Goal: Task Accomplishment & Management: Manage account settings

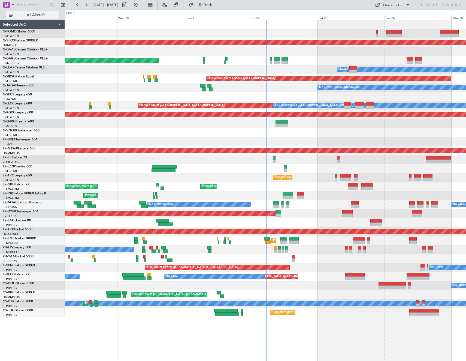
click at [32, 15] on span "All Aircraft" at bounding box center [35, 15] width 43 height 4
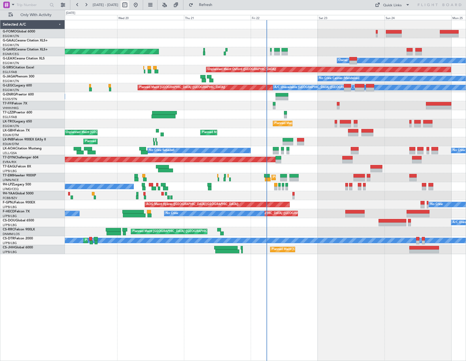
click at [129, 3] on button at bounding box center [125, 5] width 9 height 9
select select "8"
select select "2025"
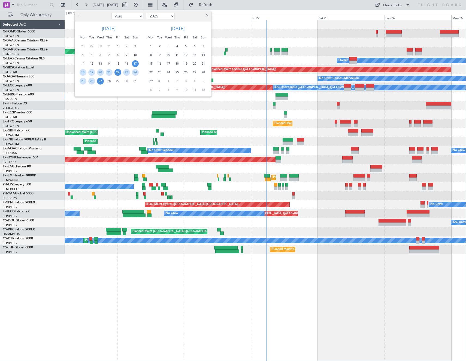
click at [117, 74] on span "22" at bounding box center [118, 72] width 7 height 7
click at [117, 81] on span "29" at bounding box center [118, 81] width 7 height 7
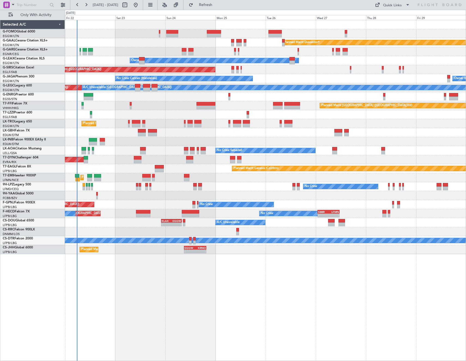
click at [455, 293] on div "Planned Maint Dusseldorf Unplanned Maint [PERSON_NAME] Owner Unplanned Maint [G…" at bounding box center [265, 190] width 401 height 341
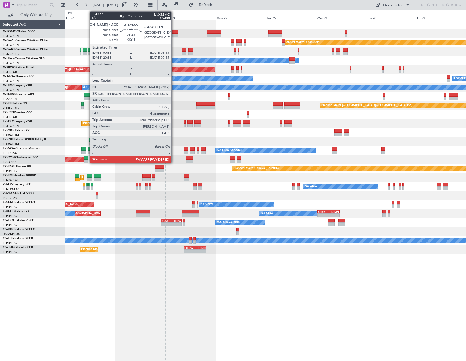
click at [174, 35] on div at bounding box center [172, 36] width 12 height 4
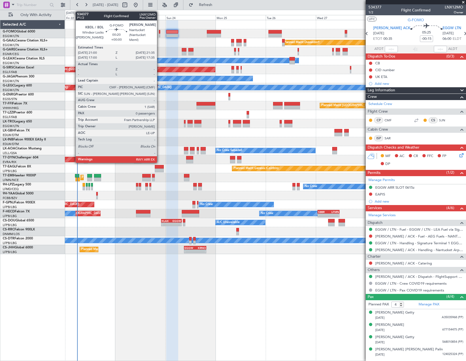
click at [160, 33] on div at bounding box center [159, 32] width 1 height 4
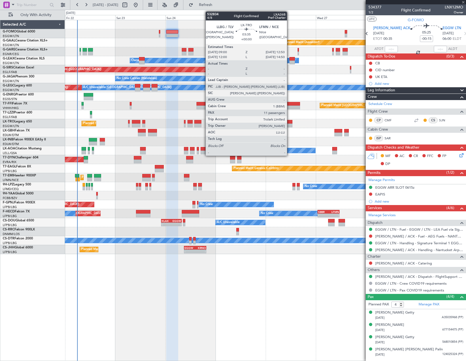
type input "0"
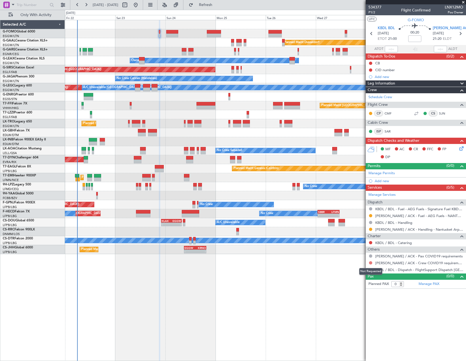
click at [369, 264] on mat-tooltip-component "Not Requested" at bounding box center [371, 271] width 31 height 14
click at [371, 262] on button at bounding box center [370, 262] width 3 height 3
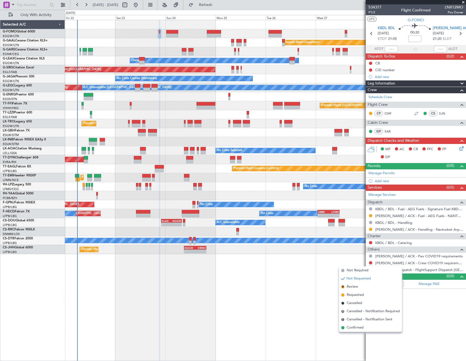
drag, startPoint x: 354, startPoint y: 271, endPoint x: 370, endPoint y: 271, distance: 16.1
click at [354, 271] on span "Not Required" at bounding box center [358, 270] width 22 height 5
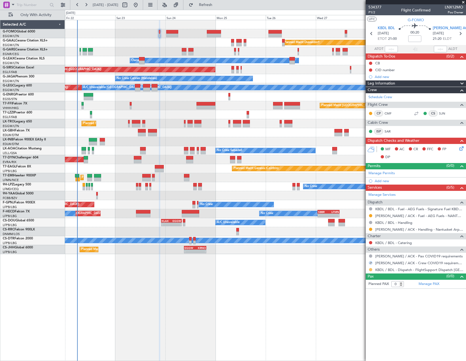
click at [371, 270] on button at bounding box center [370, 269] width 3 height 3
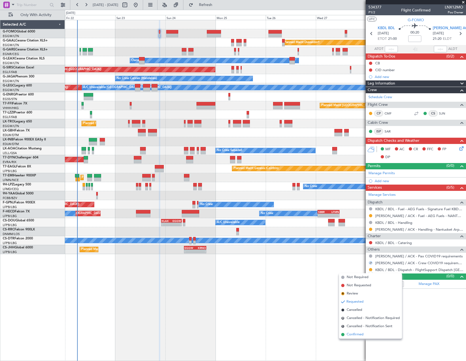
click at [361, 335] on span "Confirmed" at bounding box center [355, 334] width 17 height 5
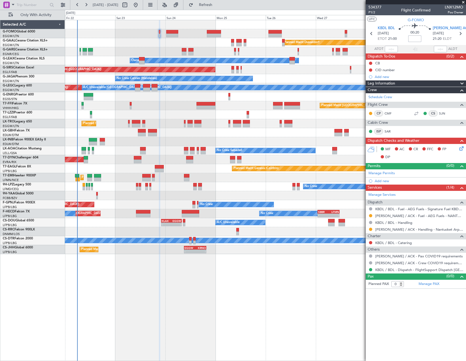
drag, startPoint x: 414, startPoint y: 42, endPoint x: 433, endPoint y: 44, distance: 19.5
click at [414, 42] on input at bounding box center [414, 38] width 13 height 7
click at [374, 12] on span "P1/2" at bounding box center [375, 12] width 13 height 5
click at [373, 13] on span "P1/2" at bounding box center [375, 12] width 13 height 5
click at [457, 32] on div "[PERSON_NAME] ACK [DATE] 21:25 ELDT" at bounding box center [445, 34] width 24 height 16
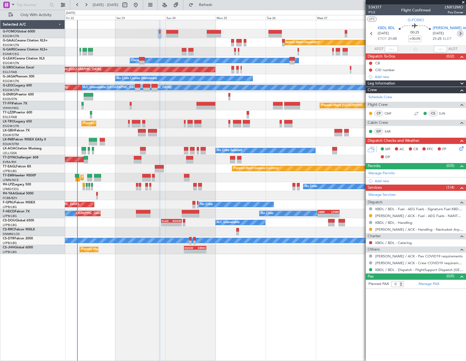
click at [459, 34] on icon at bounding box center [460, 33] width 7 height 7
type input "-00:15"
type input "4"
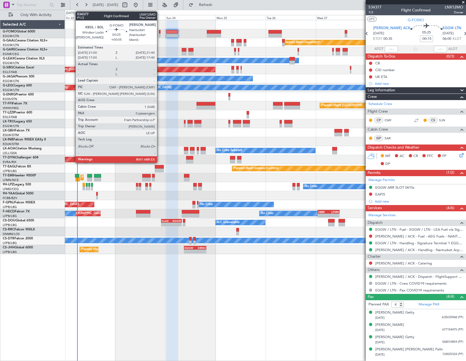
click at [160, 32] on div at bounding box center [160, 32] width 2 height 4
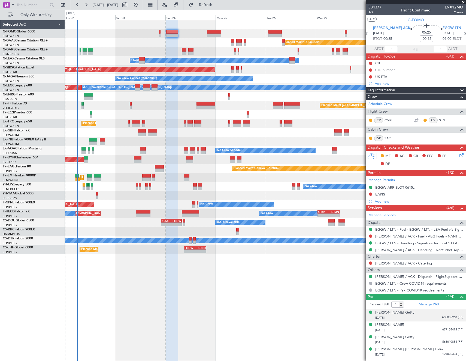
click at [400, 312] on div "[PERSON_NAME] Getty" at bounding box center [394, 312] width 39 height 5
click at [371, 13] on span "1/2" at bounding box center [375, 12] width 13 height 5
click at [420, 41] on input "-00:15" at bounding box center [426, 38] width 13 height 7
type input "+00:00"
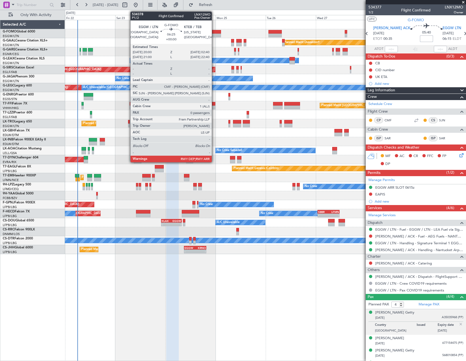
click at [216, 33] on div at bounding box center [214, 32] width 14 height 4
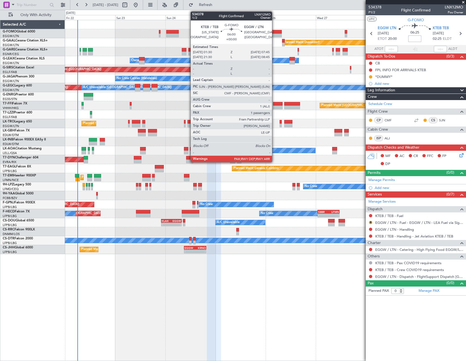
click at [275, 34] on div at bounding box center [275, 36] width 13 height 4
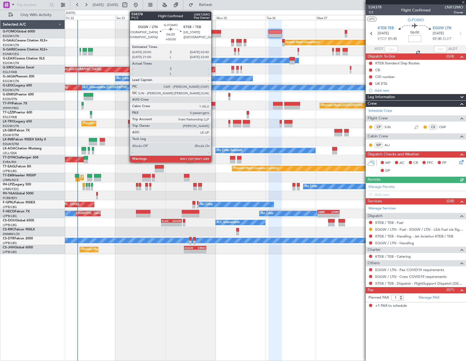
click at [214, 34] on div at bounding box center [214, 36] width 14 height 4
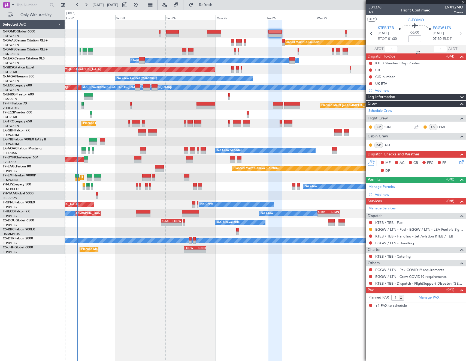
type input "0"
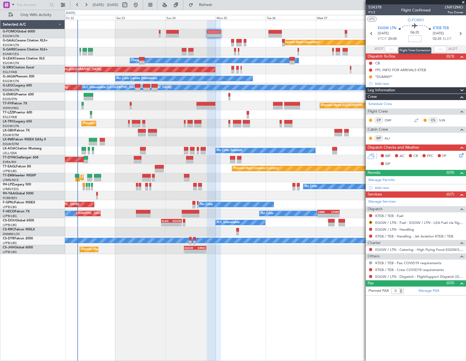
click at [411, 38] on input at bounding box center [414, 38] width 13 height 7
type input "+00:40"
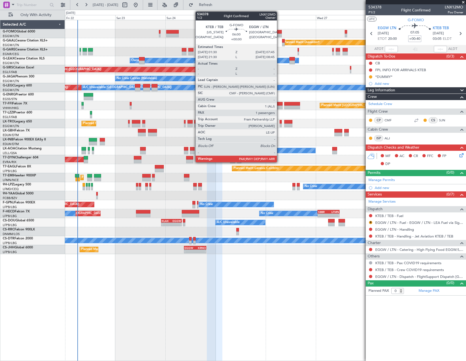
click at [279, 32] on div at bounding box center [275, 32] width 13 height 4
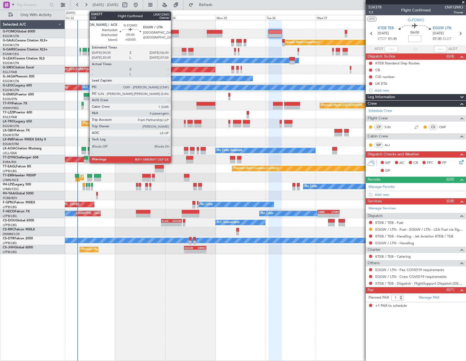
click at [174, 33] on div at bounding box center [172, 32] width 13 height 4
type input "4"
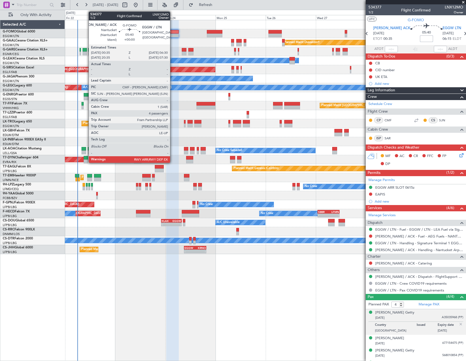
click at [173, 35] on div at bounding box center [172, 36] width 13 height 4
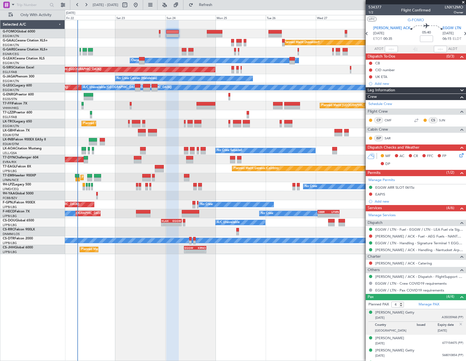
click at [400, 18] on section "UTC G-FOMO" at bounding box center [416, 19] width 100 height 8
click at [372, 12] on span "1/2" at bounding box center [375, 12] width 13 height 5
click at [372, 62] on button at bounding box center [370, 63] width 3 height 3
click at [369, 86] on span "Completed" at bounding box center [373, 87] width 18 height 5
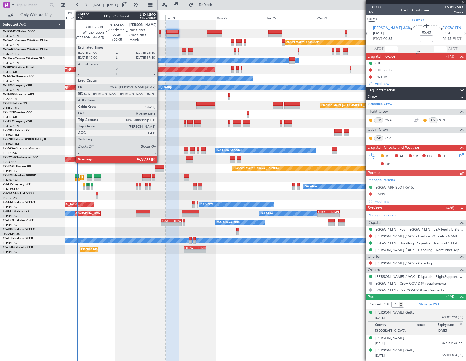
click at [160, 32] on div at bounding box center [160, 32] width 2 height 4
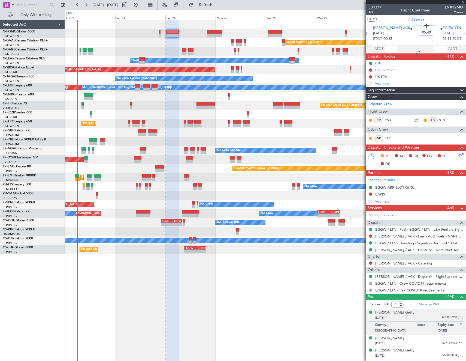
type input "+00:05"
type input "0"
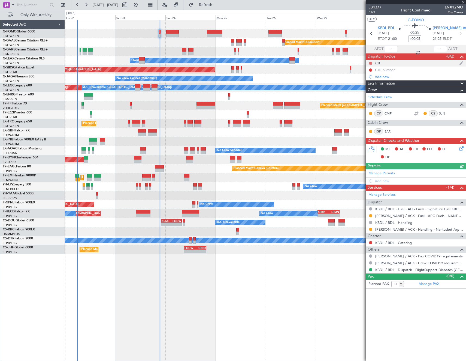
click at [372, 63] on button at bounding box center [370, 63] width 3 height 3
click at [369, 86] on span "Completed" at bounding box center [373, 87] width 18 height 5
click at [370, 242] on button at bounding box center [370, 242] width 3 height 3
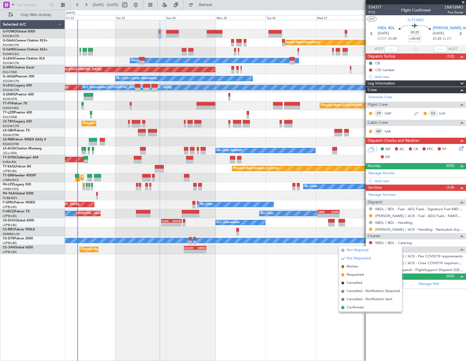
click at [346, 250] on li "Not Required" at bounding box center [370, 250] width 63 height 8
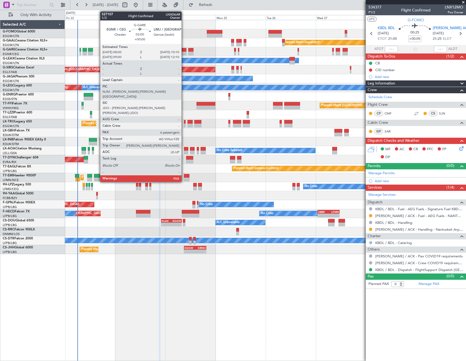
click at [184, 51] on div at bounding box center [184, 50] width 5 height 4
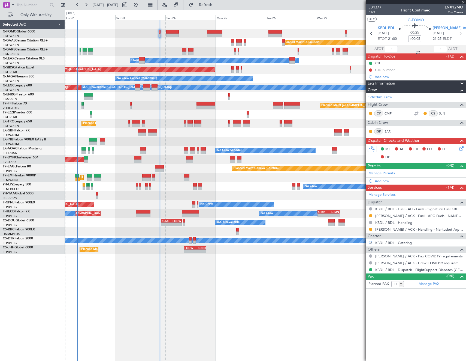
type input "6"
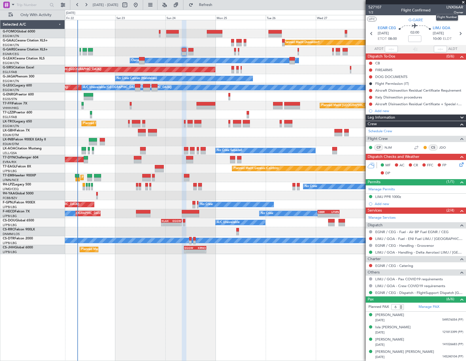
click at [450, 7] on span "LNX06AR" at bounding box center [455, 7] width 17 height 6
copy span "LNX06AR"
click at [415, 39] on input at bounding box center [414, 38] width 13 height 7
type input "-00:10"
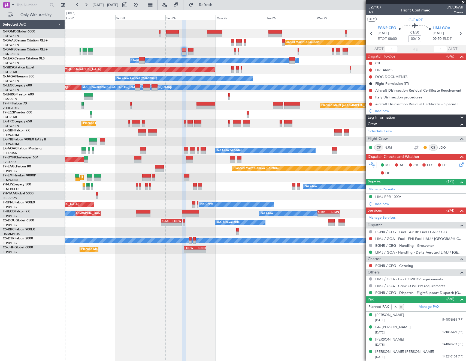
click at [372, 13] on span "1/2" at bounding box center [375, 12] width 13 height 5
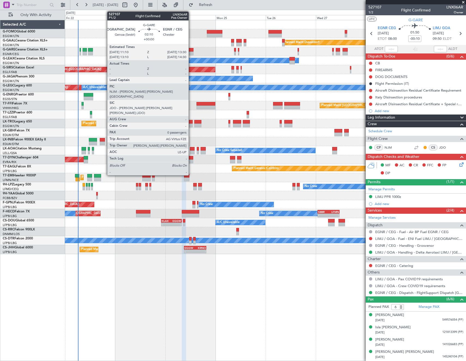
click at [191, 50] on div at bounding box center [190, 50] width 5 height 4
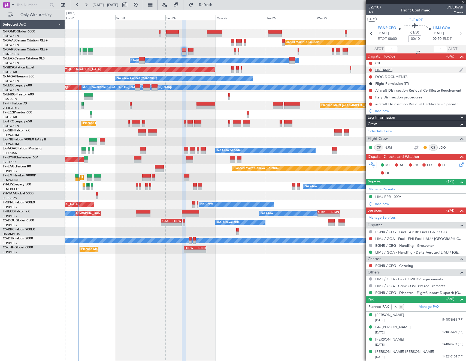
type input "0"
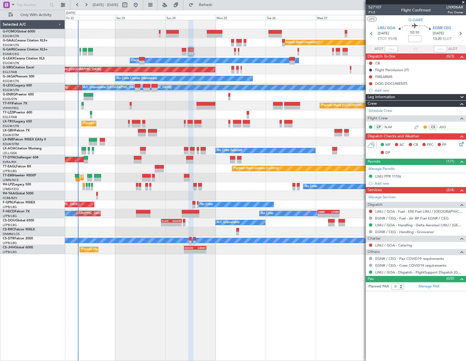
click at [419, 40] on input at bounding box center [414, 38] width 13 height 7
click at [372, 11] on span "P1/2" at bounding box center [375, 12] width 13 height 5
click at [370, 62] on button at bounding box center [370, 63] width 3 height 3
click at [373, 89] on span "Completed" at bounding box center [373, 87] width 18 height 5
click at [372, 34] on icon at bounding box center [371, 33] width 7 height 7
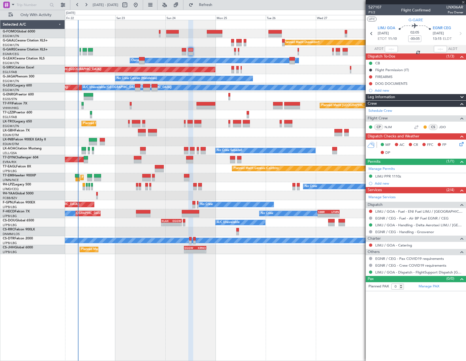
type input "-00:10"
type input "6"
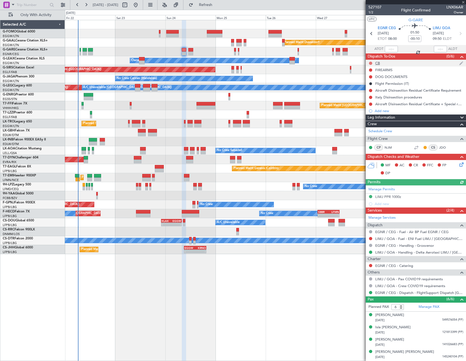
click at [371, 63] on button at bounding box center [370, 63] width 3 height 3
click at [366, 86] on span "Completed" at bounding box center [373, 87] width 18 height 5
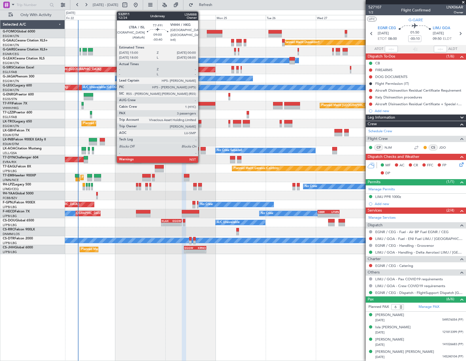
click at [201, 106] on div at bounding box center [206, 108] width 19 height 4
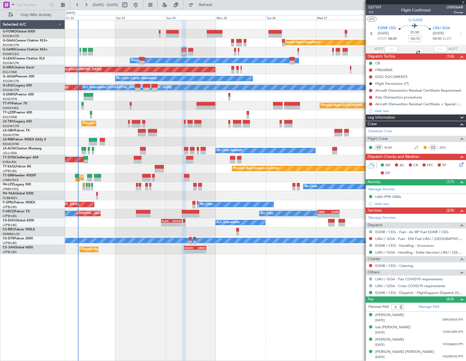
type input "-00:40"
type input "3"
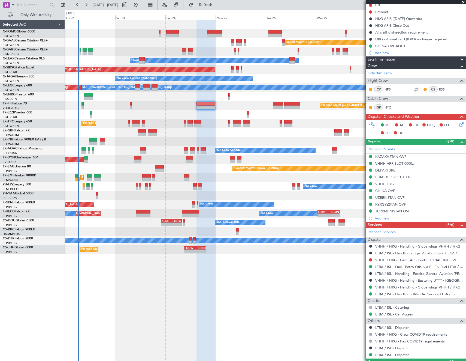
scroll to position [114, 0]
